Goal: Task Accomplishment & Management: Manage account settings

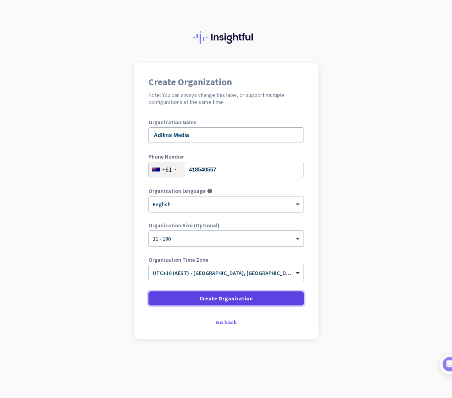
click at [204, 298] on span "Create Organization" at bounding box center [226, 299] width 53 height 8
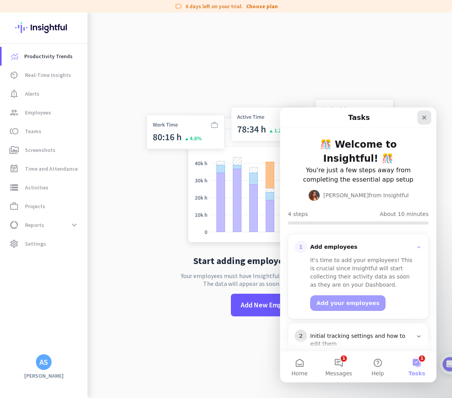
click at [426, 117] on icon "Close" at bounding box center [424, 118] width 6 height 6
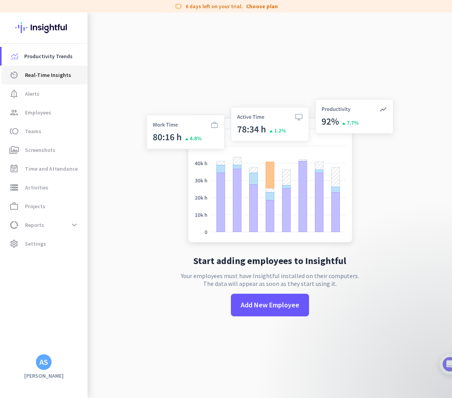
click at [47, 77] on span "Real-Time Insights" at bounding box center [48, 74] width 46 height 9
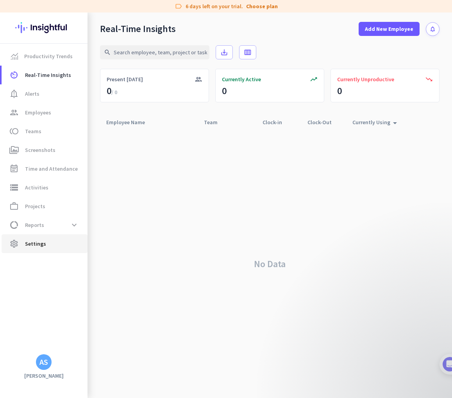
click at [51, 242] on span "settings Settings" at bounding box center [44, 243] width 73 height 9
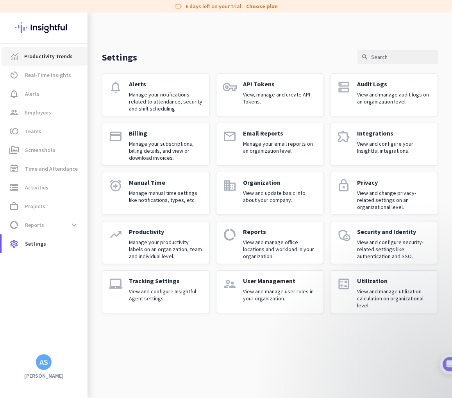
click at [53, 53] on span "Productivity Trends" at bounding box center [48, 56] width 48 height 9
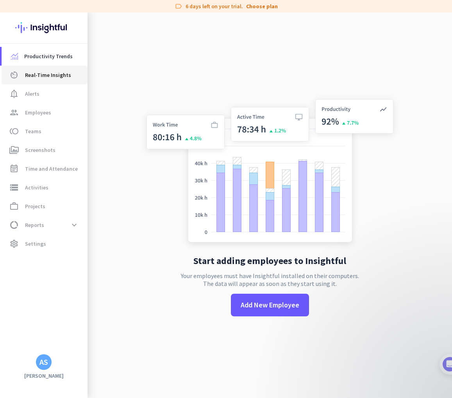
click at [54, 76] on span "Real-Time Insights" at bounding box center [48, 74] width 46 height 9
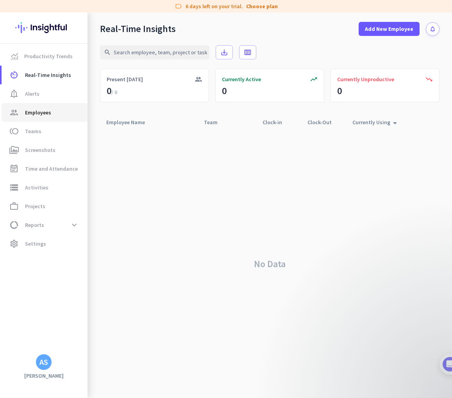
click at [54, 104] on link "group Employees" at bounding box center [45, 112] width 86 height 19
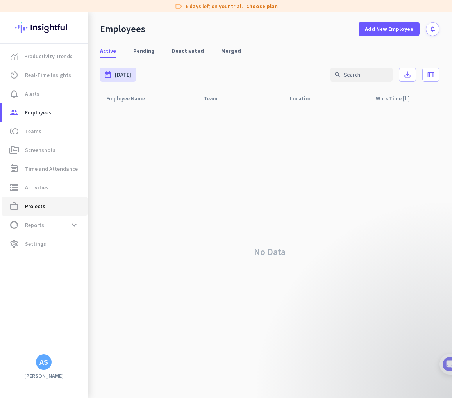
click at [46, 206] on span "work_outline Projects" at bounding box center [44, 206] width 73 height 9
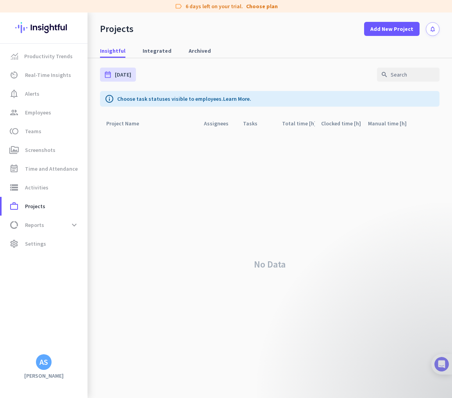
click at [446, 367] on img at bounding box center [442, 364] width 14 height 14
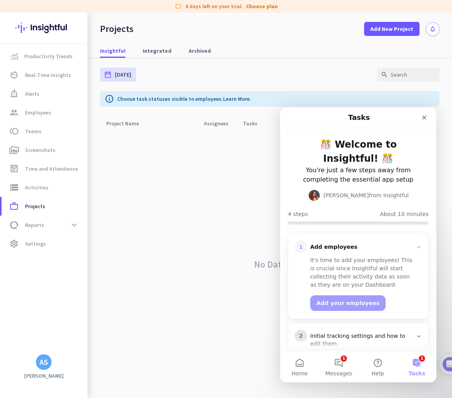
scroll to position [0, 0]
click at [345, 367] on button "1 Messages" at bounding box center [338, 366] width 39 height 31
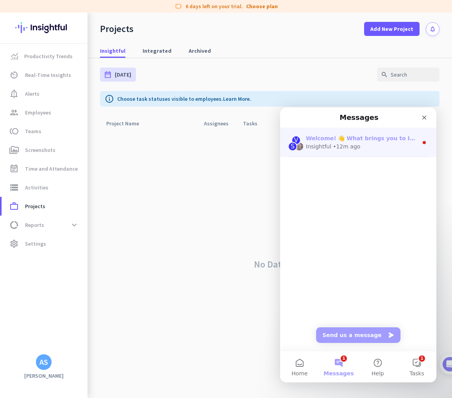
click at [348, 145] on div "• 12m ago" at bounding box center [346, 147] width 27 height 8
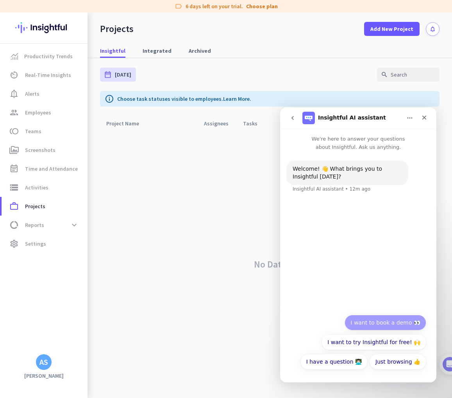
click at [383, 326] on button "I want to book a demo 👀" at bounding box center [386, 323] width 82 height 16
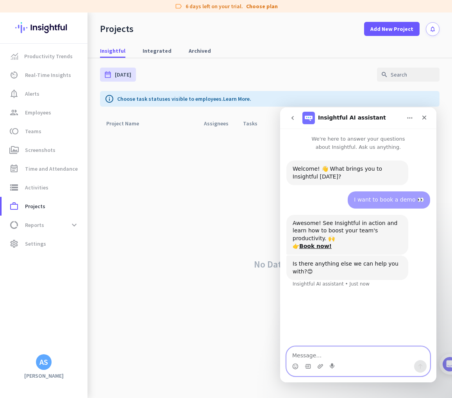
click at [326, 353] on textarea "Message…" at bounding box center [358, 353] width 143 height 13
type textarea "None of those times work for me"
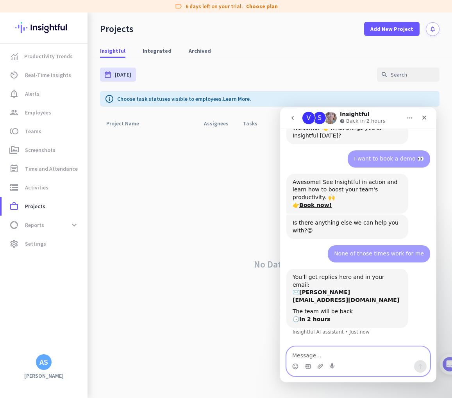
scroll to position [45, 0]
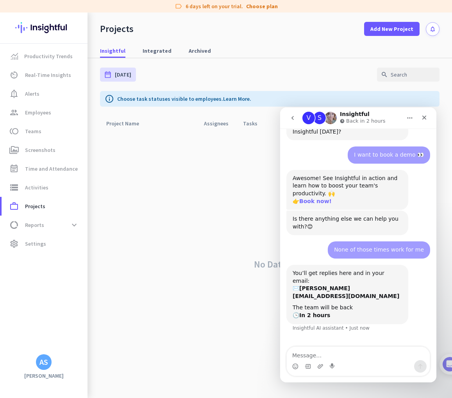
click at [321, 201] on b "Book now!" at bounding box center [315, 201] width 32 height 6
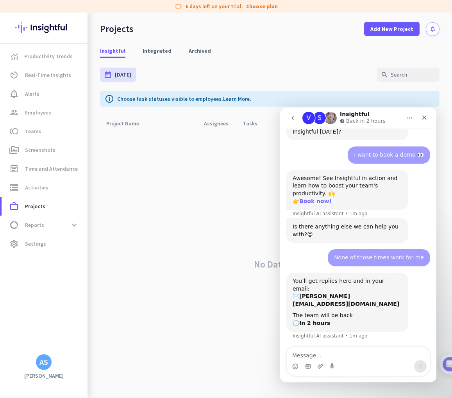
scroll to position [53, 0]
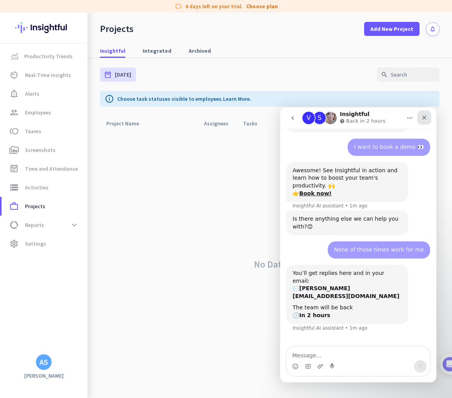
click at [425, 116] on icon "Close" at bounding box center [424, 118] width 6 height 6
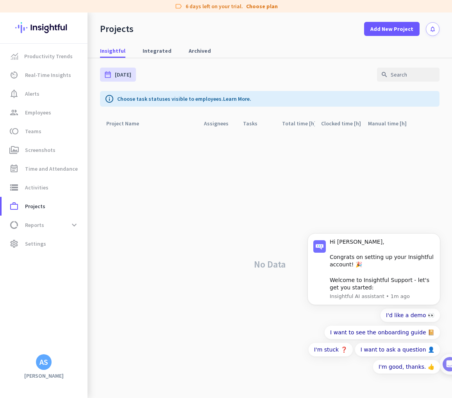
scroll to position [0, 0]
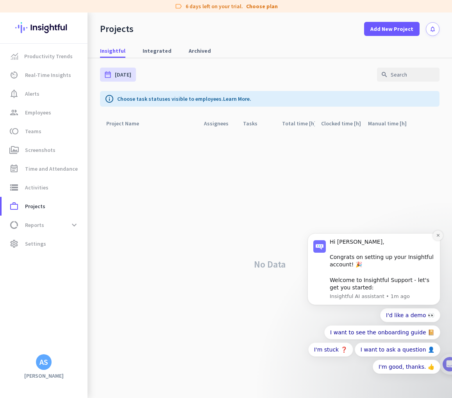
click at [438, 236] on icon "Dismiss notification" at bounding box center [438, 235] width 3 height 3
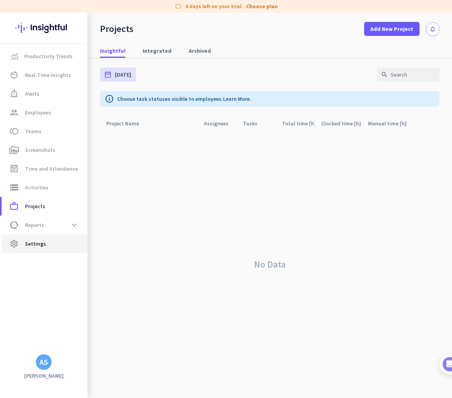
click at [62, 240] on span "settings Settings" at bounding box center [44, 243] width 73 height 9
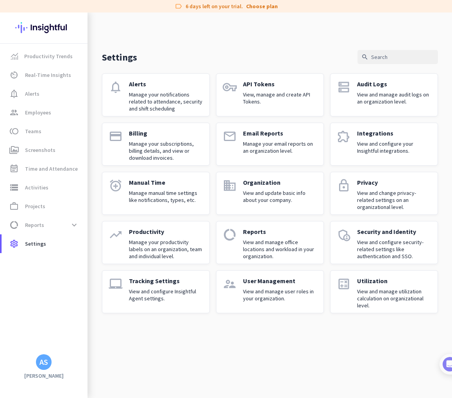
click at [383, 138] on div "Integrations View and configure your Insightful integrations." at bounding box center [394, 144] width 74 height 30
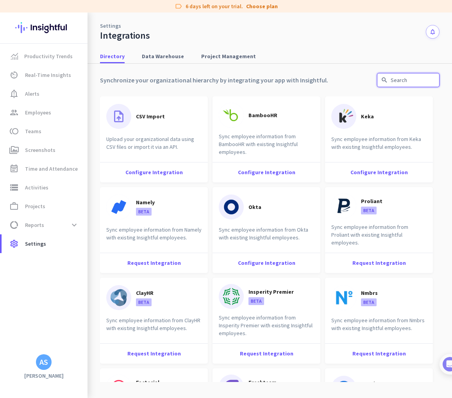
click at [392, 81] on input "text" at bounding box center [408, 80] width 63 height 14
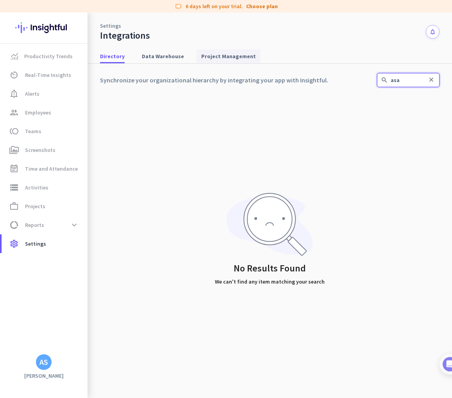
type input "asa"
click at [234, 59] on span "Project Management" at bounding box center [228, 56] width 55 height 8
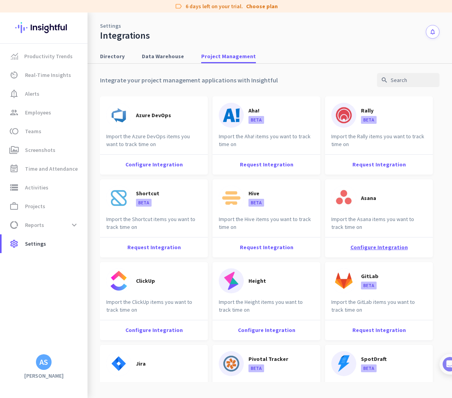
click at [390, 249] on div "Configure Integration" at bounding box center [379, 247] width 108 height 20
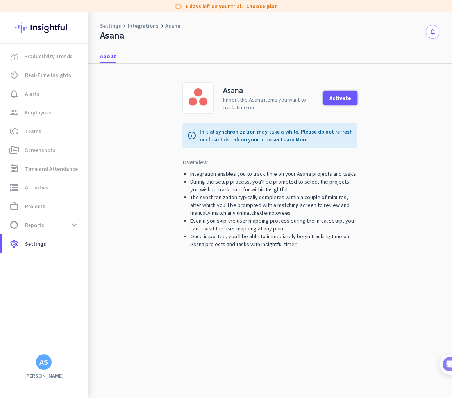
click at [344, 100] on div "Activate" at bounding box center [340, 97] width 22 height 5
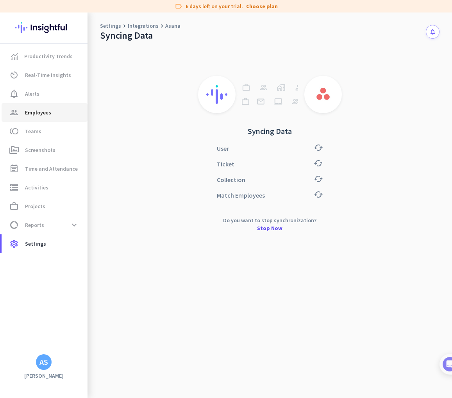
click at [45, 115] on span "Employees" at bounding box center [38, 112] width 26 height 9
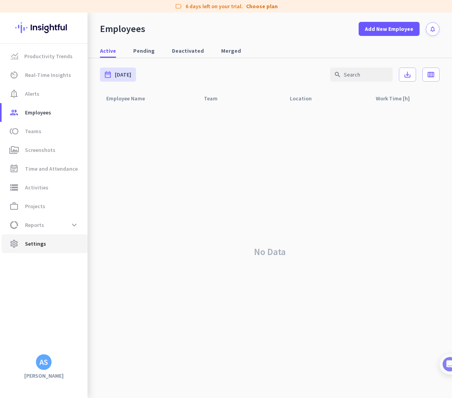
click at [37, 245] on span "Settings" at bounding box center [35, 243] width 21 height 9
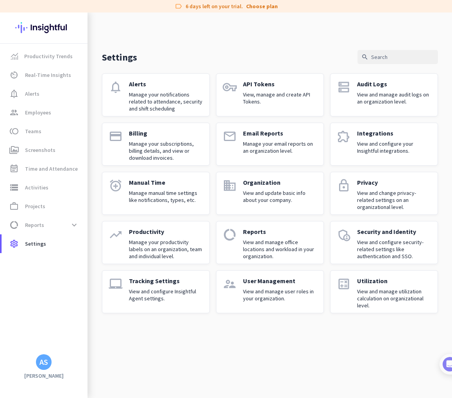
click at [377, 144] on p "View and configure your Insightful integrations." at bounding box center [394, 147] width 74 height 14
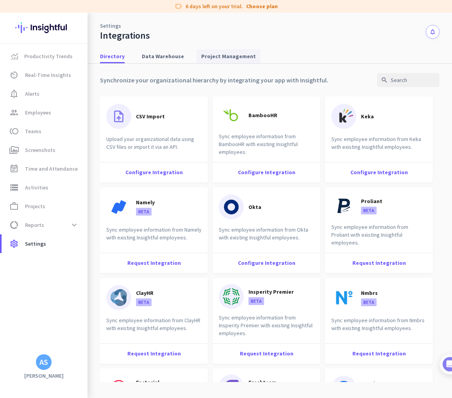
click at [225, 57] on span "Project Management" at bounding box center [228, 56] width 55 height 8
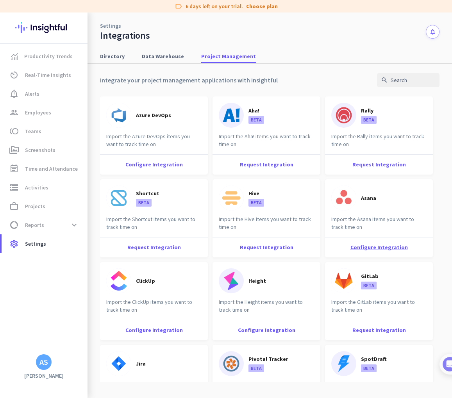
click at [384, 248] on div "Configure Integration" at bounding box center [379, 247] width 108 height 20
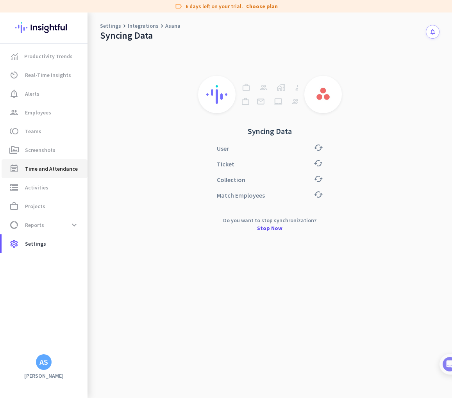
click at [45, 168] on span "Time and Attendance" at bounding box center [51, 168] width 53 height 9
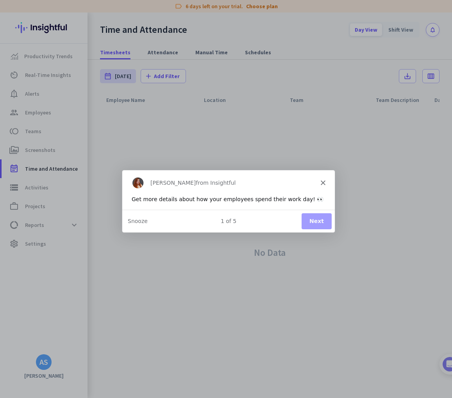
click at [319, 223] on button "Next" at bounding box center [316, 221] width 30 height 16
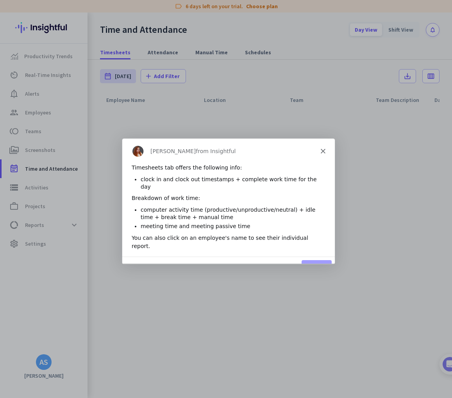
click at [322, 152] on icon "Close" at bounding box center [322, 151] width 5 height 5
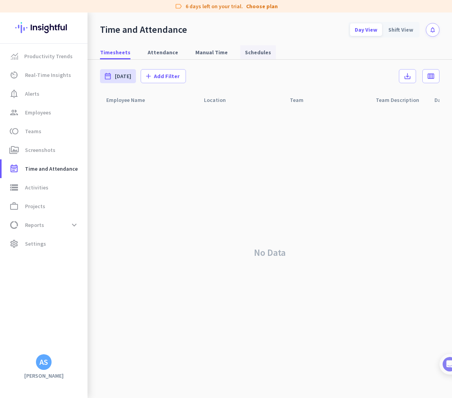
click at [254, 54] on span "Schedules" at bounding box center [258, 52] width 26 height 8
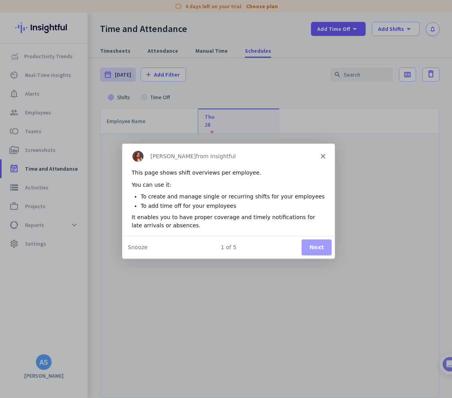
click at [317, 247] on button "Next" at bounding box center [316, 247] width 30 height 16
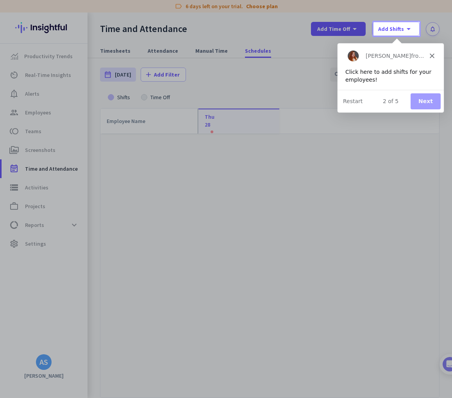
click at [437, 101] on button "Next" at bounding box center [425, 101] width 30 height 16
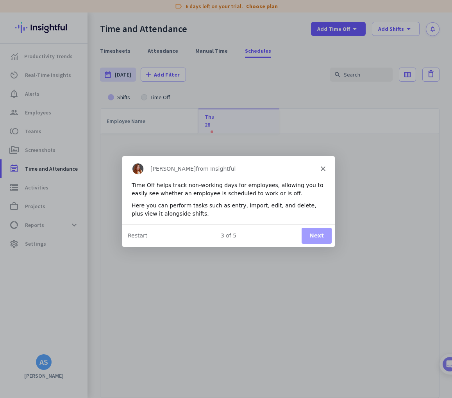
click at [318, 234] on button "Next" at bounding box center [316, 235] width 30 height 16
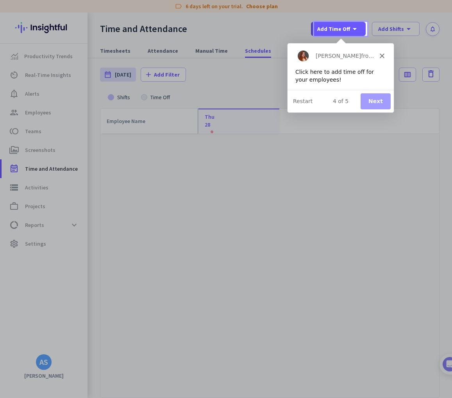
click at [386, 102] on button "Next" at bounding box center [375, 101] width 30 height 16
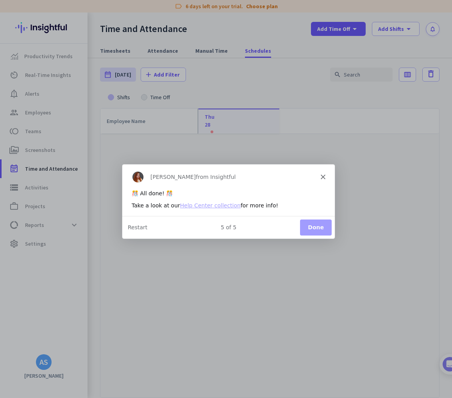
click at [317, 224] on button "Done" at bounding box center [315, 227] width 32 height 16
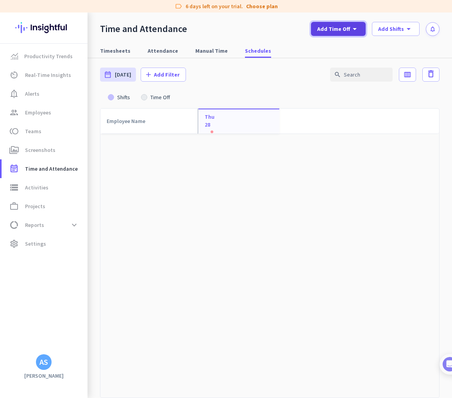
click at [352, 28] on icon "arrow_drop_down" at bounding box center [354, 28] width 9 height 9
click at [391, 32] on div at bounding box center [226, 199] width 452 height 398
click at [396, 27] on span "Add Shifts" at bounding box center [391, 29] width 26 height 8
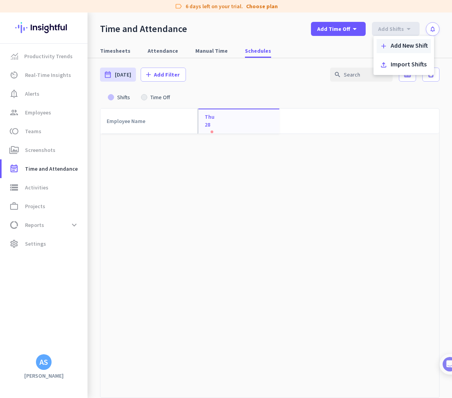
click at [402, 47] on div "Add New Shift" at bounding box center [409, 46] width 37 height 8
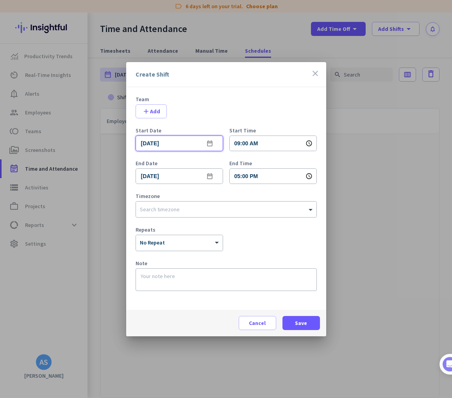
click at [192, 146] on input "[DATE]" at bounding box center [180, 144] width 88 height 16
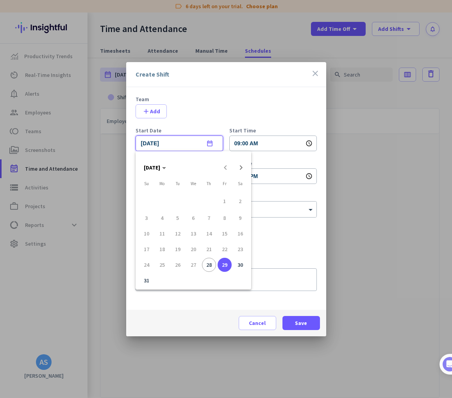
click at [241, 116] on div at bounding box center [226, 199] width 452 height 398
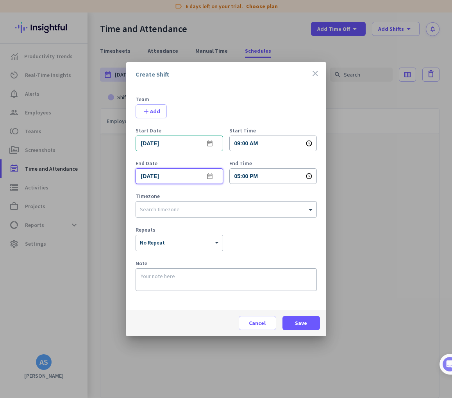
click at [181, 176] on input "[DATE]" at bounding box center [180, 176] width 88 height 16
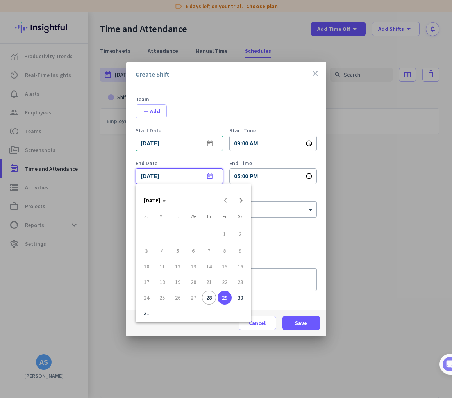
click at [245, 104] on div at bounding box center [226, 199] width 452 height 398
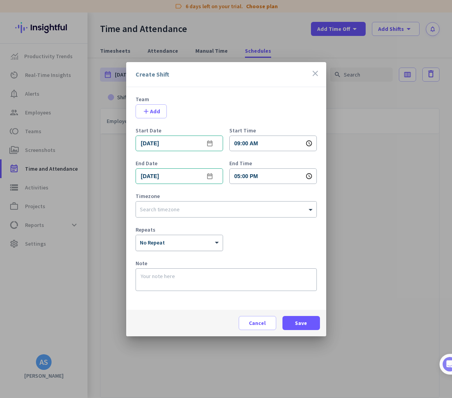
click at [197, 244] on div "× No Repeat" at bounding box center [174, 243] width 77 height 7
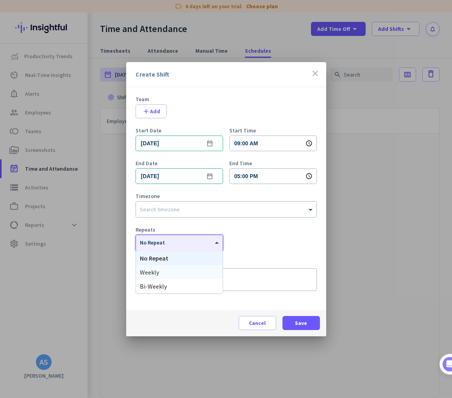
click at [187, 270] on div "Weekly" at bounding box center [179, 272] width 87 height 14
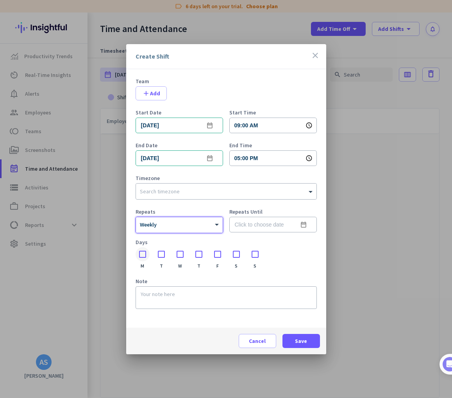
click at [141, 256] on div at bounding box center [143, 254] width 14 height 14
click at [159, 254] on div at bounding box center [161, 254] width 14 height 14
click at [182, 255] on div at bounding box center [180, 254] width 14 height 14
click at [200, 255] on div at bounding box center [199, 254] width 14 height 14
click at [218, 255] on div at bounding box center [218, 254] width 14 height 14
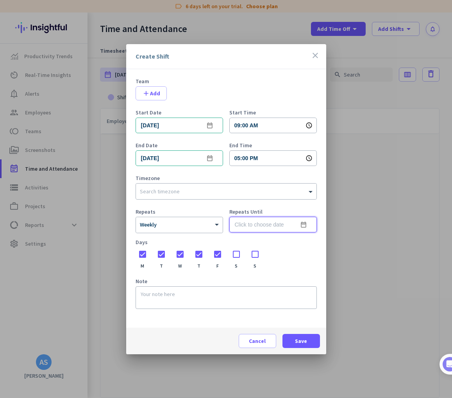
click at [267, 225] on input at bounding box center [273, 225] width 88 height 16
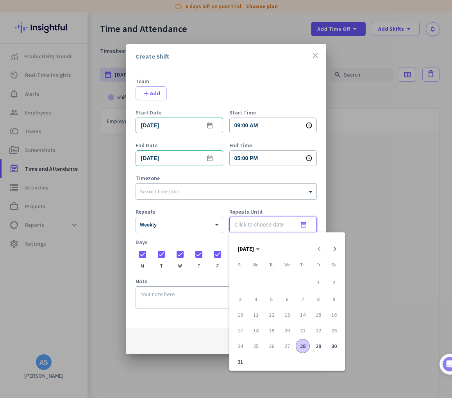
click at [265, 224] on div at bounding box center [226, 199] width 452 height 398
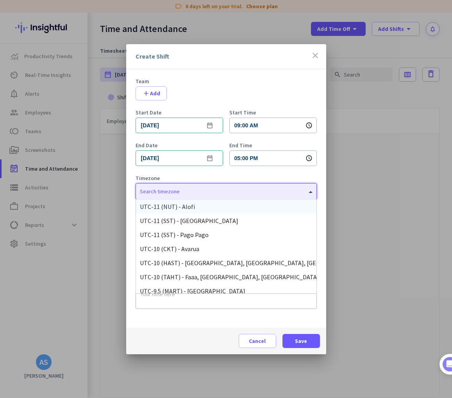
click at [200, 190] on input "text" at bounding box center [218, 190] width 157 height 6
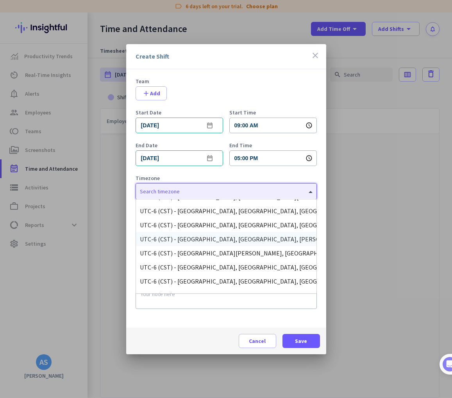
scroll to position [254, 0]
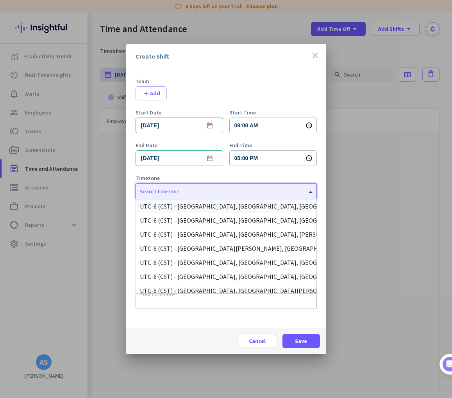
click at [320, 57] on div "Create Shift close" at bounding box center [226, 56] width 200 height 25
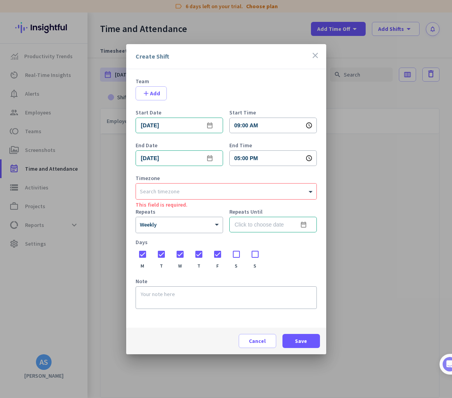
click at [317, 56] on icon "close" at bounding box center [315, 55] width 9 height 9
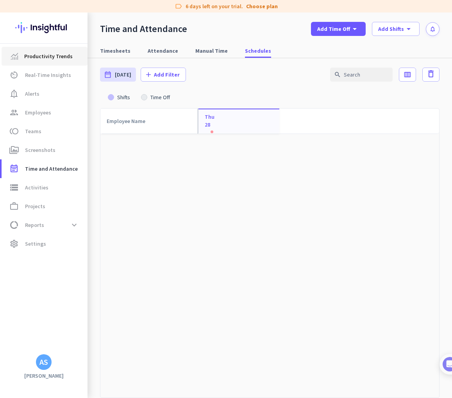
click at [65, 59] on span "Productivity Trends" at bounding box center [48, 56] width 48 height 9
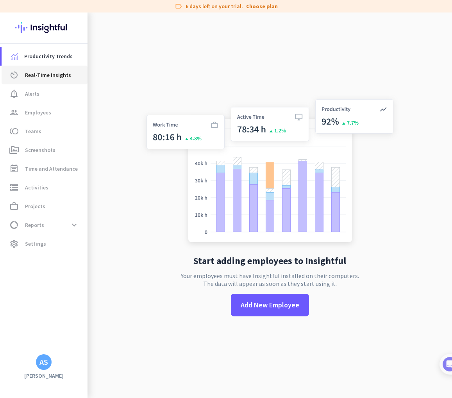
click at [59, 81] on link "av_timer Real-Time Insights" at bounding box center [45, 75] width 86 height 19
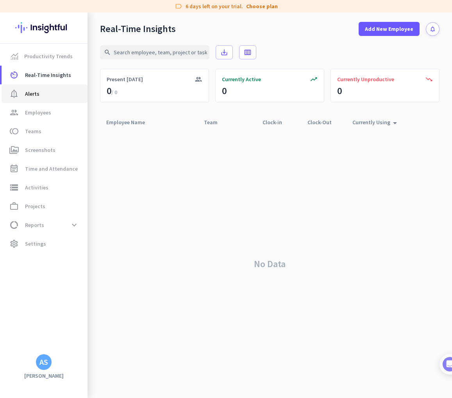
click at [57, 92] on span "notification_important Alerts" at bounding box center [44, 93] width 73 height 9
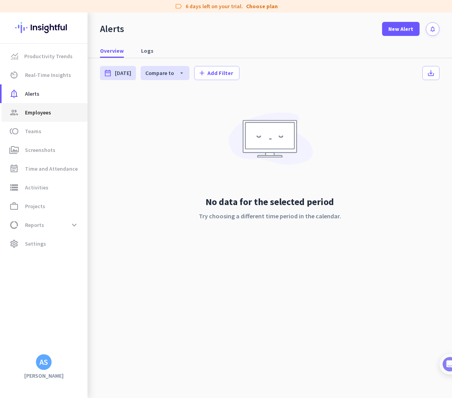
click at [57, 112] on span "group Employees" at bounding box center [44, 112] width 73 height 9
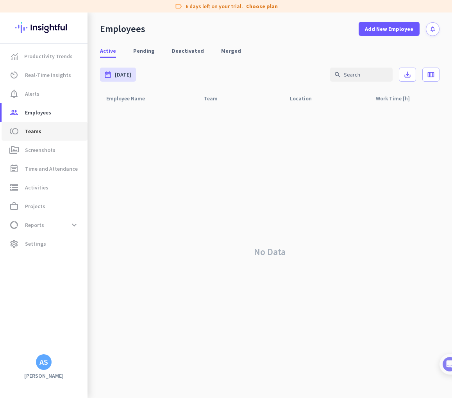
click at [38, 131] on span "Teams" at bounding box center [33, 131] width 16 height 9
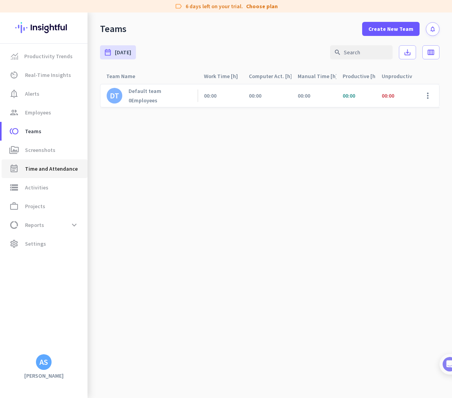
click at [41, 166] on span "Time and Attendance" at bounding box center [51, 168] width 53 height 9
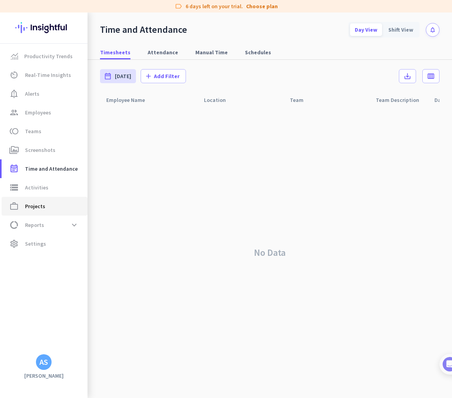
click at [34, 208] on span "Projects" at bounding box center [35, 206] width 20 height 9
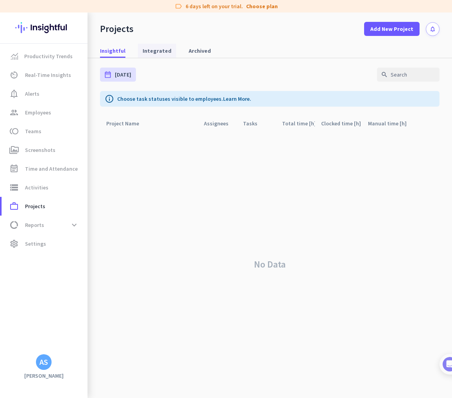
click at [152, 48] on span "Integrated" at bounding box center [157, 51] width 29 height 8
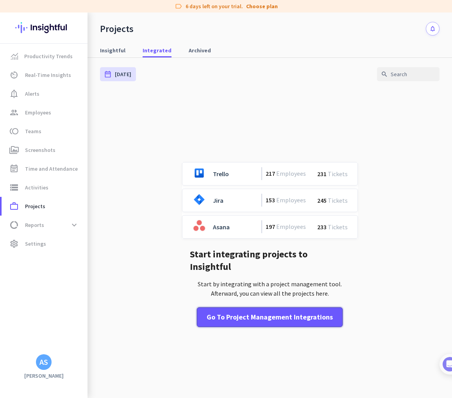
click at [292, 314] on div "Go to Project Management Integrations" at bounding box center [270, 317] width 126 height 10
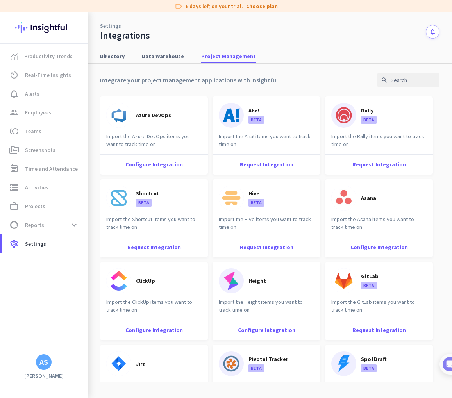
click at [390, 245] on div "Configure Integration" at bounding box center [379, 247] width 108 height 20
